Goal: Task Accomplishment & Management: Complete application form

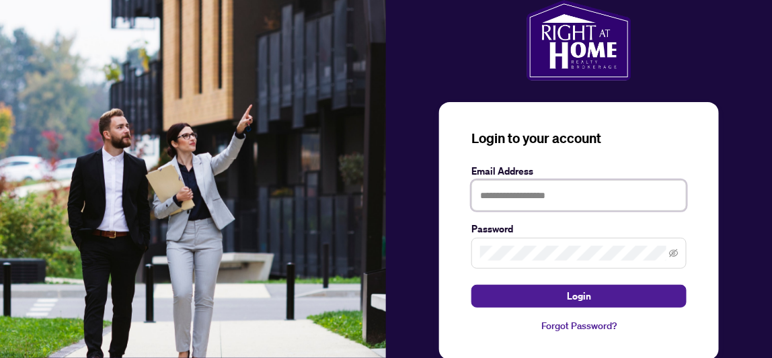
click at [504, 185] on input "text" at bounding box center [578, 195] width 215 height 31
type input "**********"
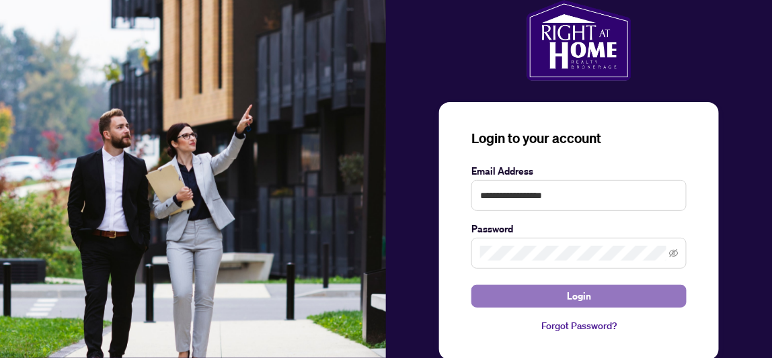
click at [589, 296] on span "Login" at bounding box center [579, 297] width 24 height 22
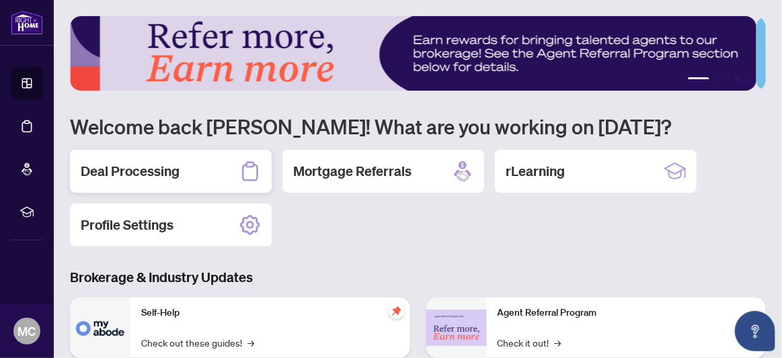
click at [175, 170] on h2 "Deal Processing" at bounding box center [130, 171] width 99 height 19
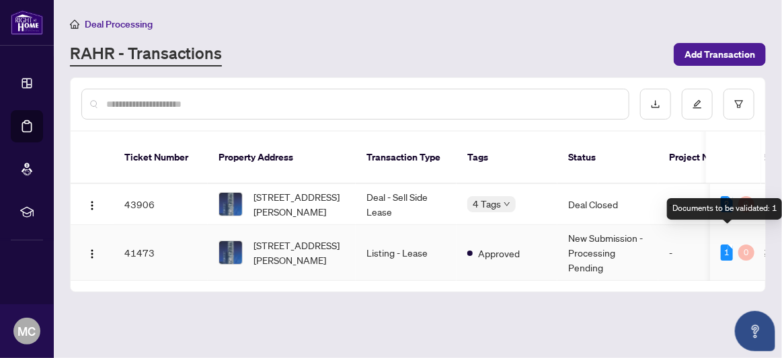
click at [724, 245] on div "1" at bounding box center [727, 253] width 12 height 16
click at [601, 233] on td "New Submission - Processing Pending" at bounding box center [608, 253] width 101 height 56
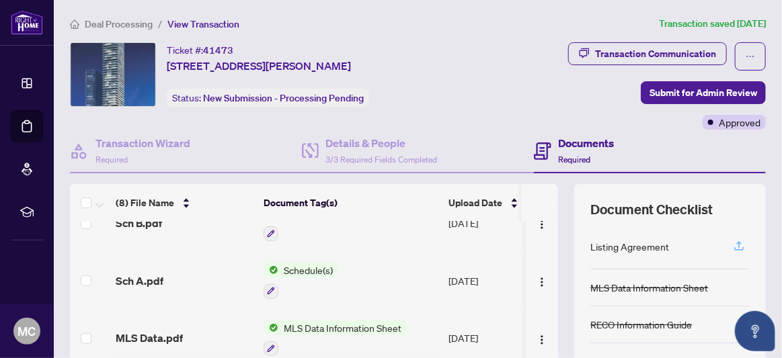
click at [733, 243] on icon "button" at bounding box center [739, 246] width 12 height 12
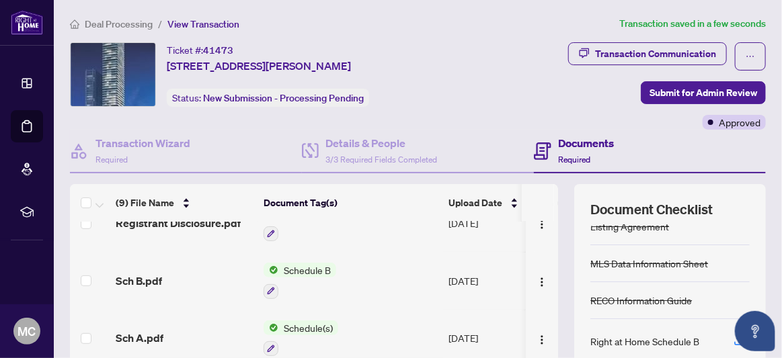
scroll to position [135, 0]
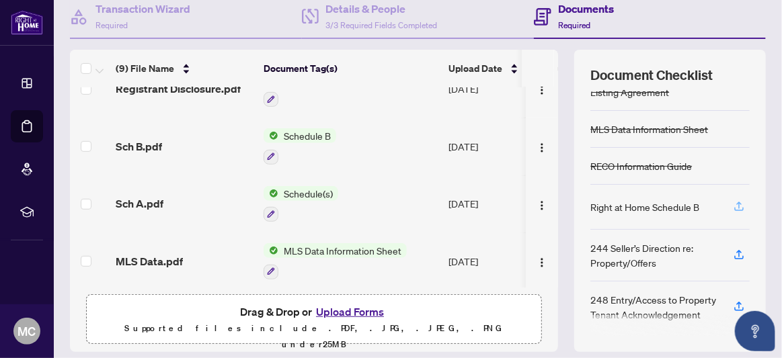
click at [733, 203] on icon "button" at bounding box center [739, 206] width 12 height 12
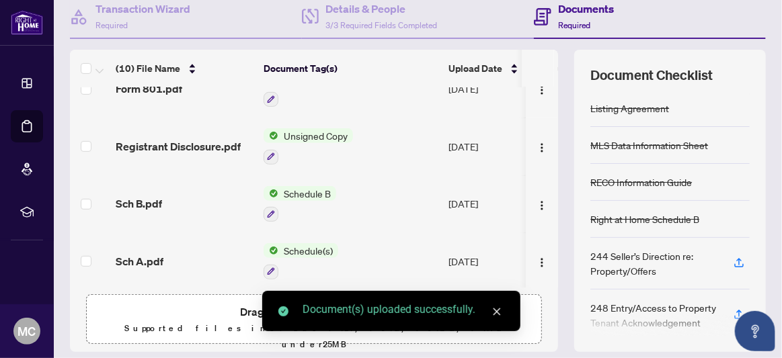
scroll to position [8, 0]
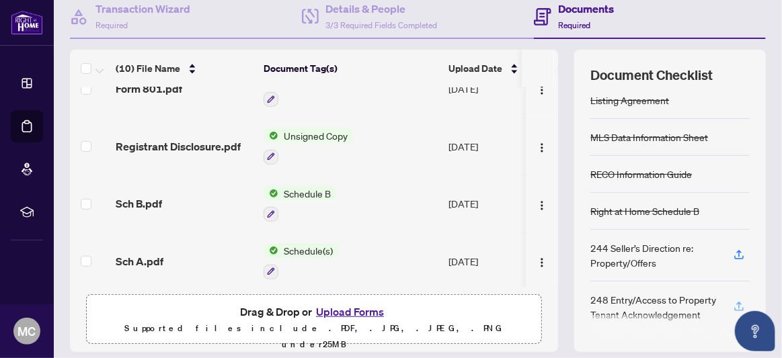
click at [733, 301] on icon "button" at bounding box center [739, 307] width 12 height 12
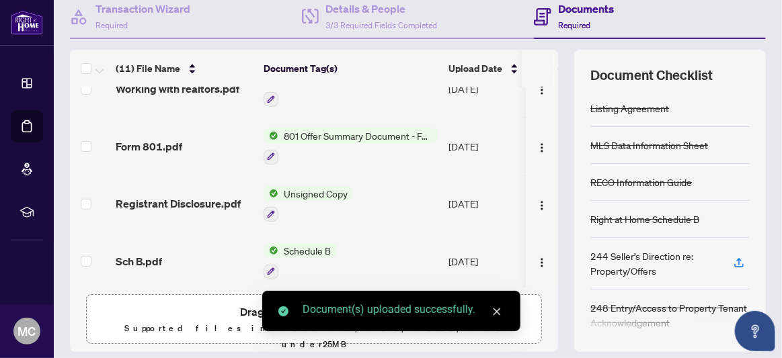
click at [499, 315] on icon "close" at bounding box center [496, 311] width 9 height 9
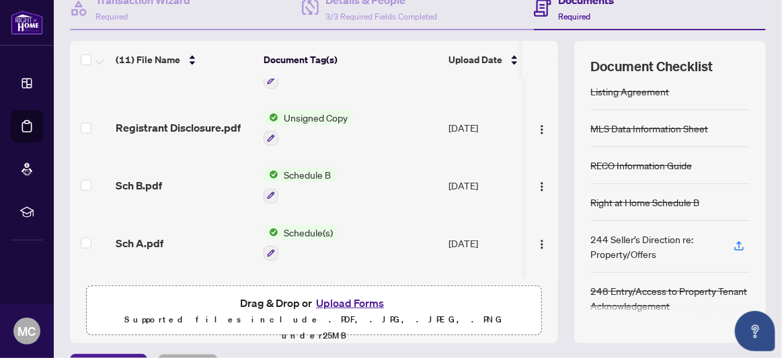
scroll to position [0, 0]
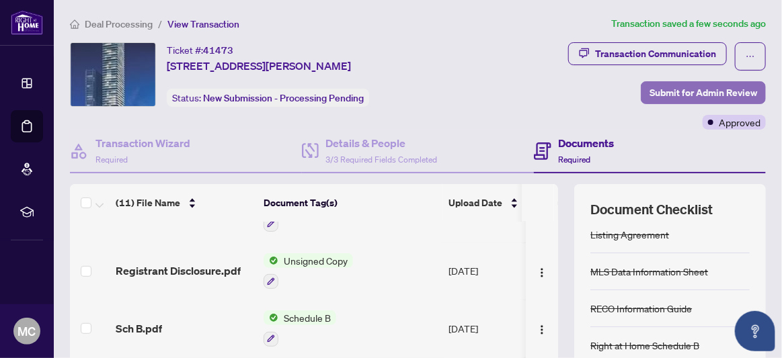
click at [674, 87] on span "Submit for Admin Review" at bounding box center [704, 93] width 108 height 22
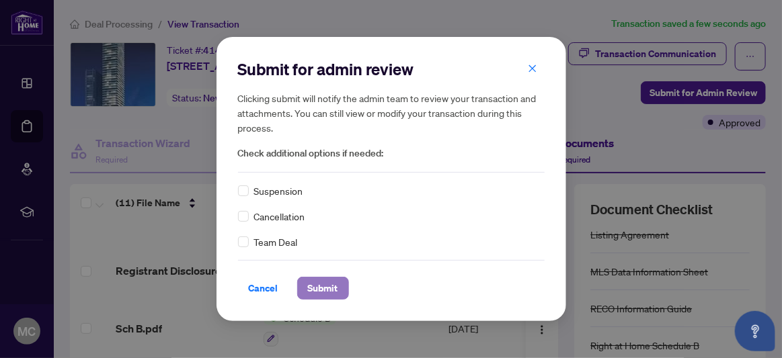
click at [311, 291] on span "Submit" at bounding box center [323, 289] width 30 height 22
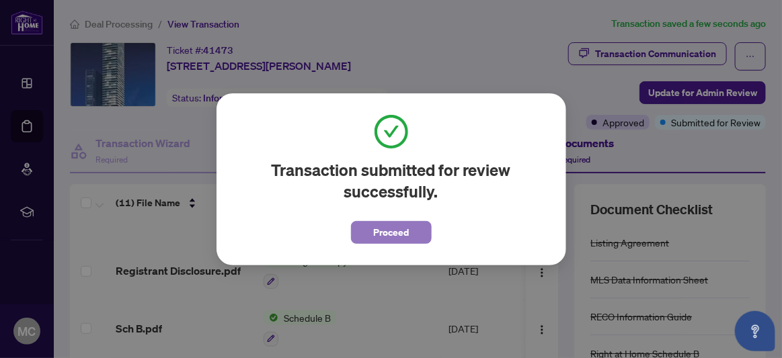
click at [394, 231] on span "Proceed" at bounding box center [391, 233] width 36 height 22
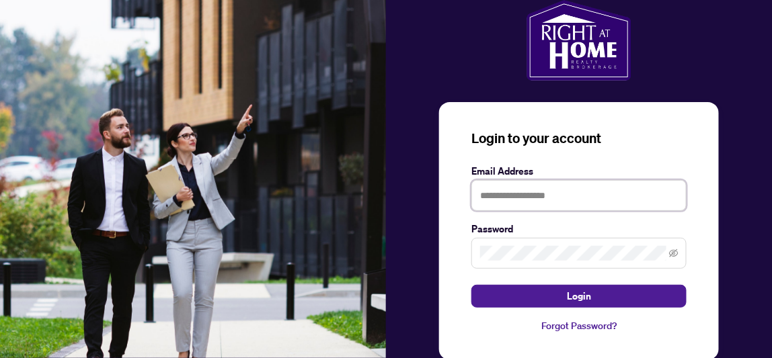
click at [513, 194] on input "text" at bounding box center [578, 195] width 215 height 31
type input "**********"
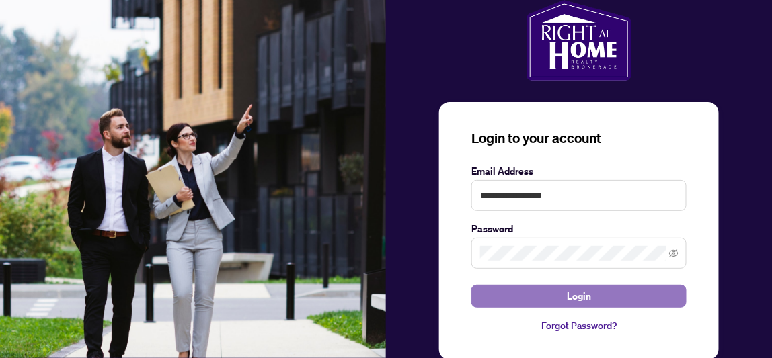
click at [591, 290] on button "Login" at bounding box center [578, 296] width 215 height 23
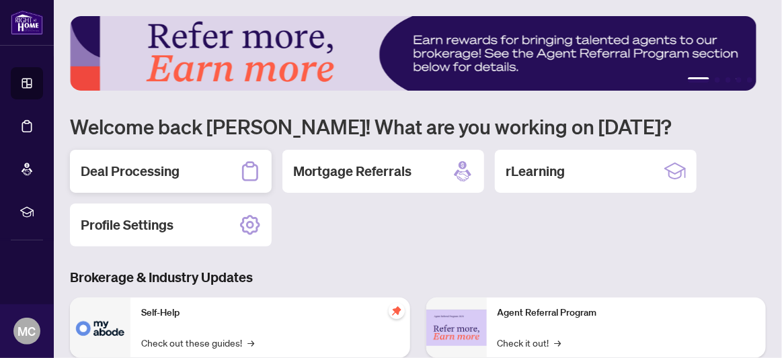
click at [155, 168] on h2 "Deal Processing" at bounding box center [130, 171] width 99 height 19
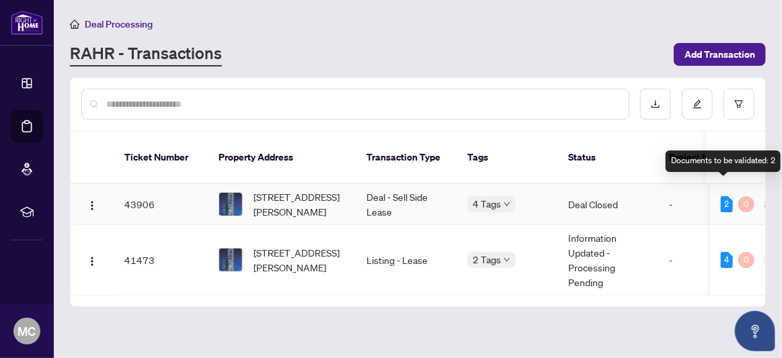
click at [722, 196] on div "2" at bounding box center [727, 204] width 12 height 16
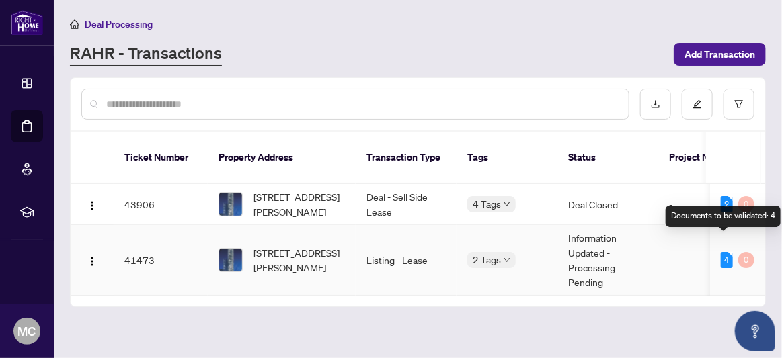
click at [724, 252] on div "4" at bounding box center [727, 260] width 12 height 16
click at [738, 252] on div "0" at bounding box center [746, 260] width 16 height 16
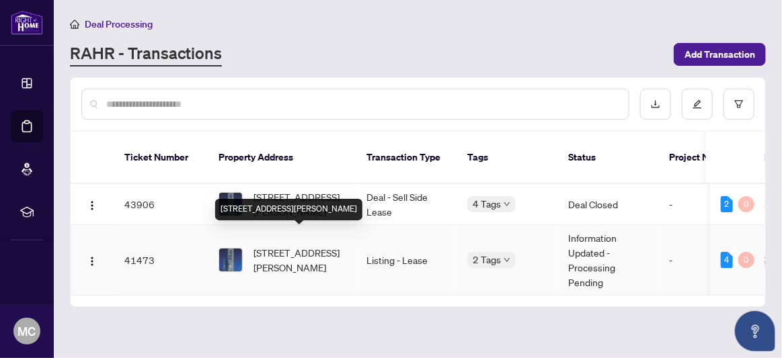
click at [278, 245] on span "[STREET_ADDRESS][PERSON_NAME]" at bounding box center [299, 260] width 91 height 30
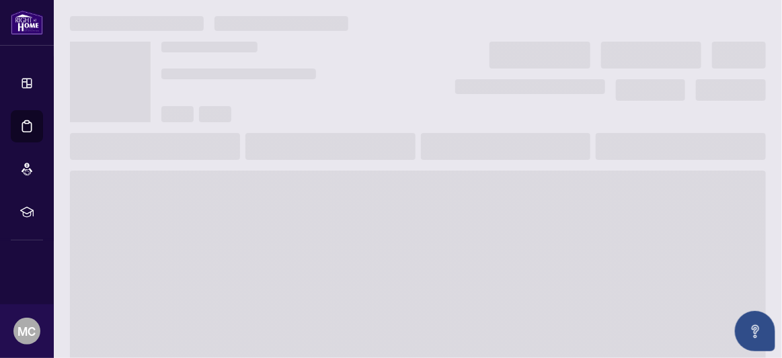
click at [278, 239] on span at bounding box center [418, 278] width 696 height 215
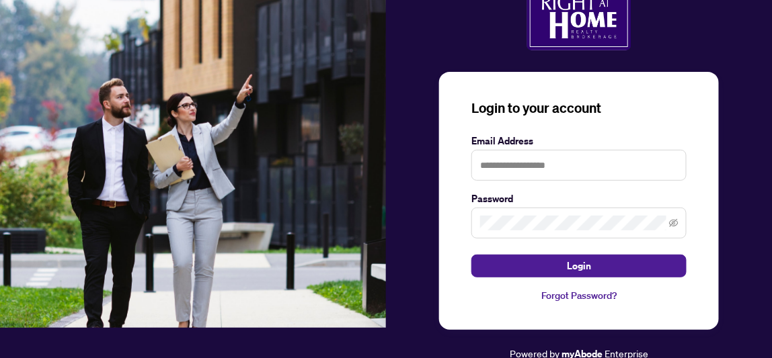
scroll to position [31, 0]
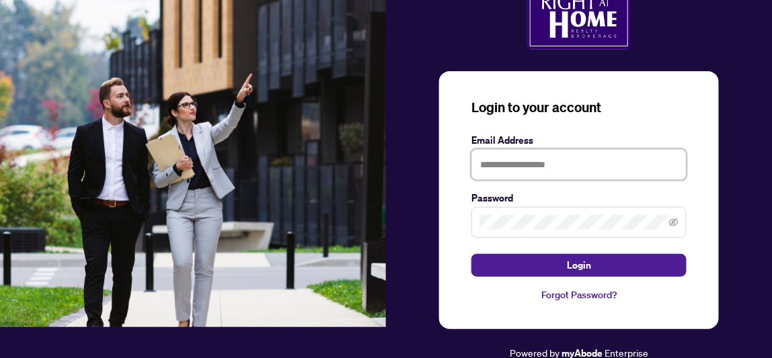
click at [509, 157] on input "text" at bounding box center [578, 164] width 215 height 31
type input "**********"
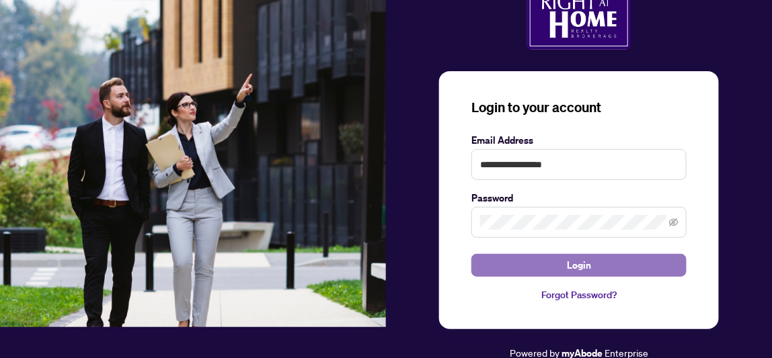
click at [604, 266] on button "Login" at bounding box center [578, 265] width 215 height 23
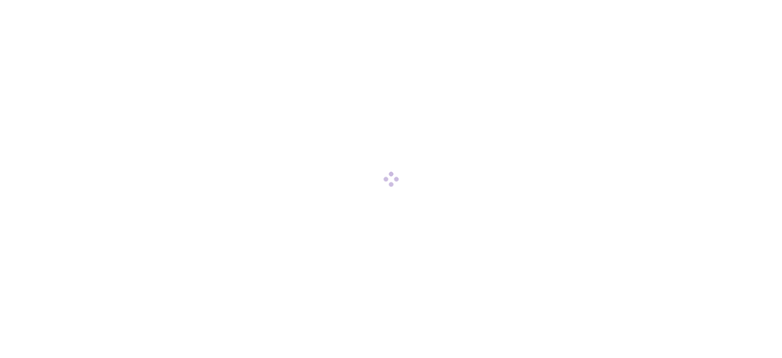
scroll to position [0, 0]
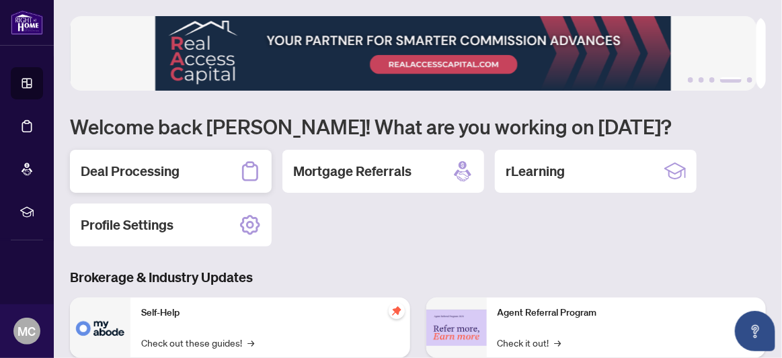
click at [127, 163] on h2 "Deal Processing" at bounding box center [130, 171] width 99 height 19
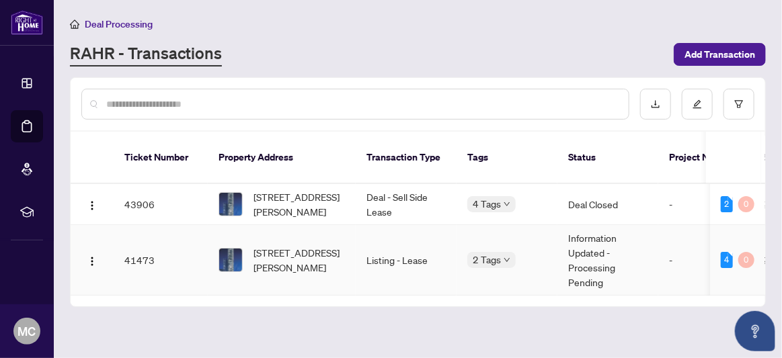
click at [602, 249] on td "Information Updated - Processing Pending" at bounding box center [608, 260] width 101 height 71
